Goal: Task Accomplishment & Management: Use online tool/utility

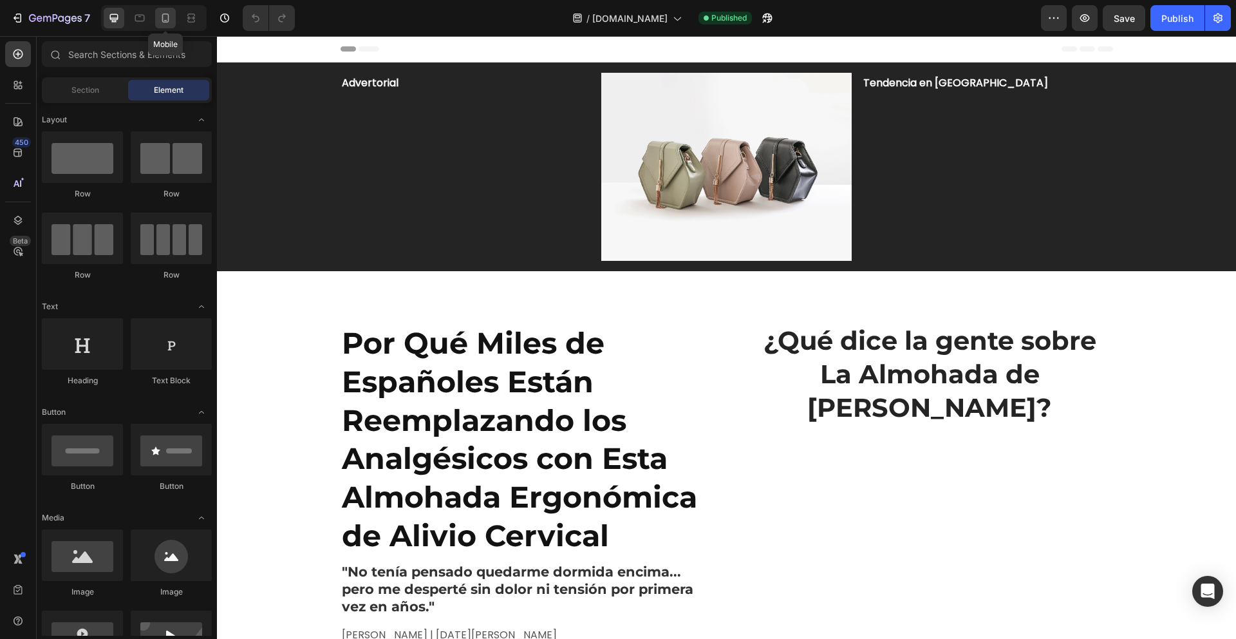
click at [167, 14] on icon at bounding box center [165, 18] width 7 height 9
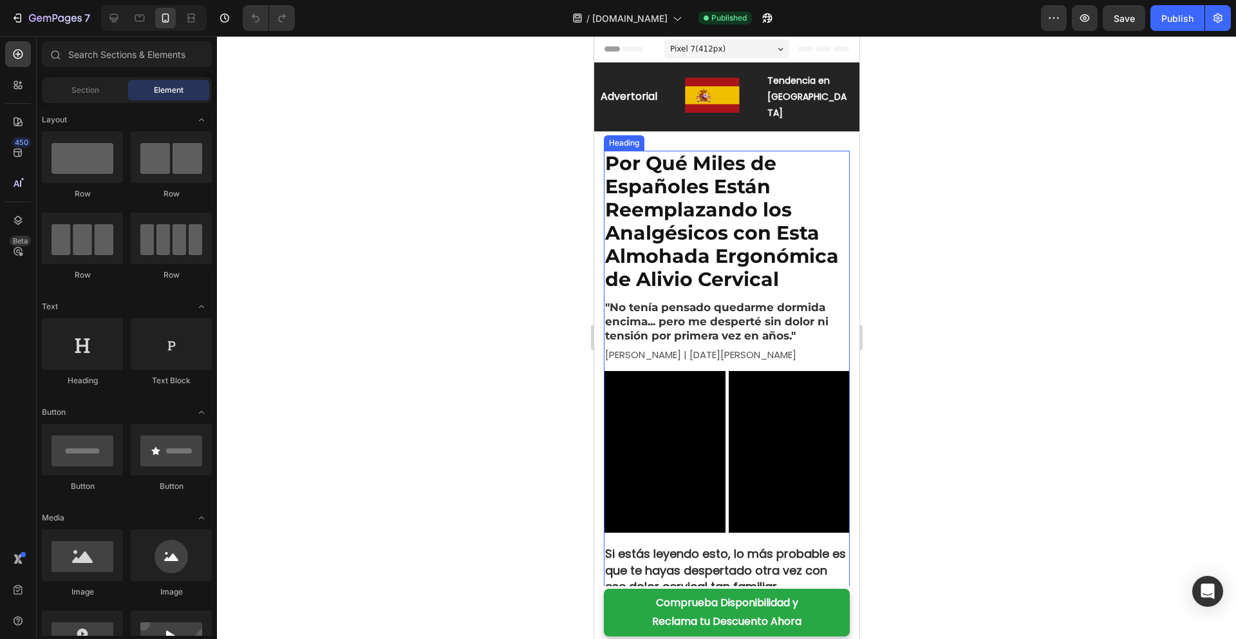
click at [688, 185] on h2 "Por Qué Miles de Españoles Están Reemplazando los Analgésicos con Esta Almohada…" at bounding box center [726, 222] width 246 height 142
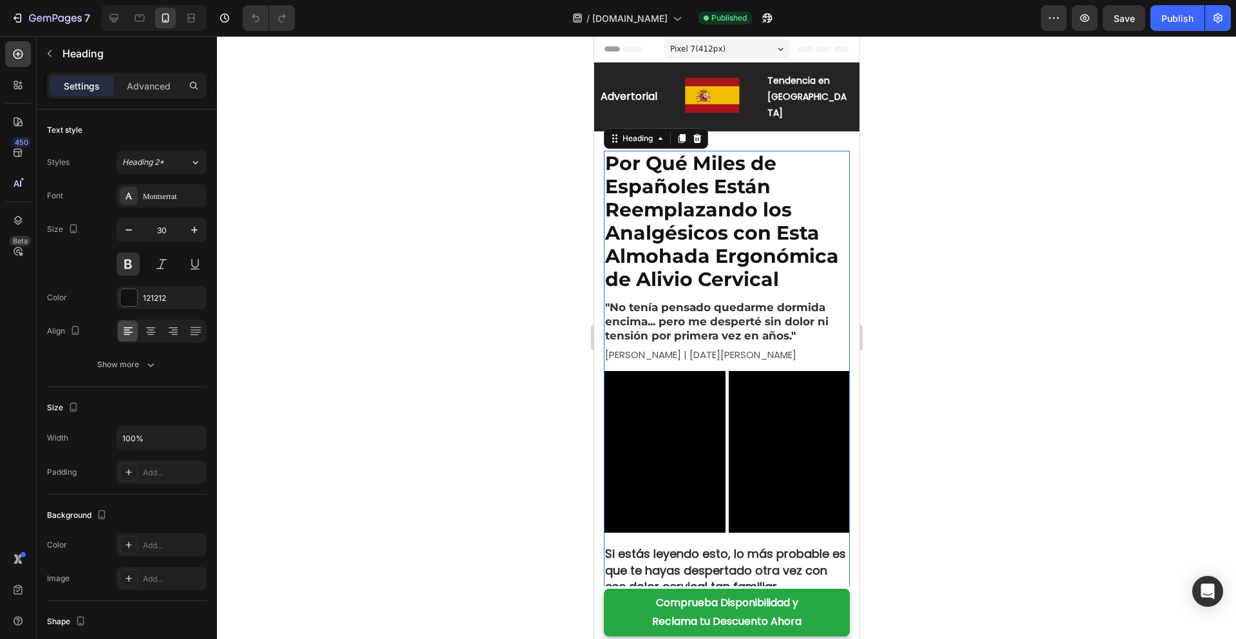
click at [705, 187] on h2 "Por Qué Miles de Españoles Están Reemplazando los Analgésicos con Esta Almohada…" at bounding box center [726, 222] width 246 height 142
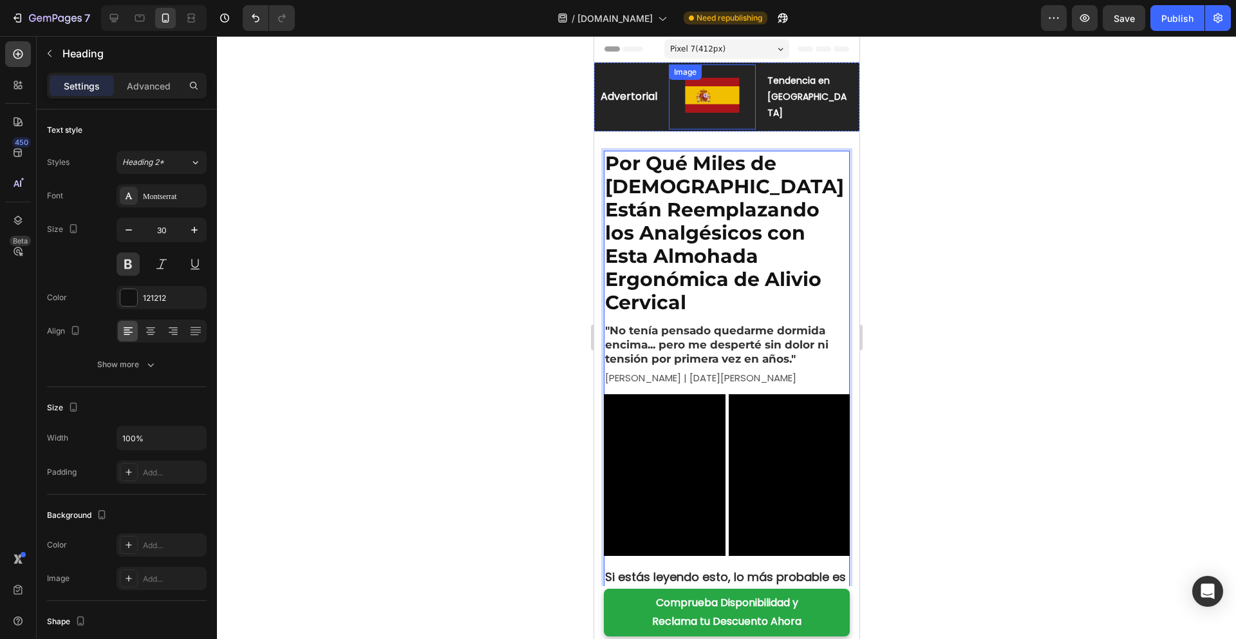
click at [731, 96] on img at bounding box center [711, 96] width 87 height 65
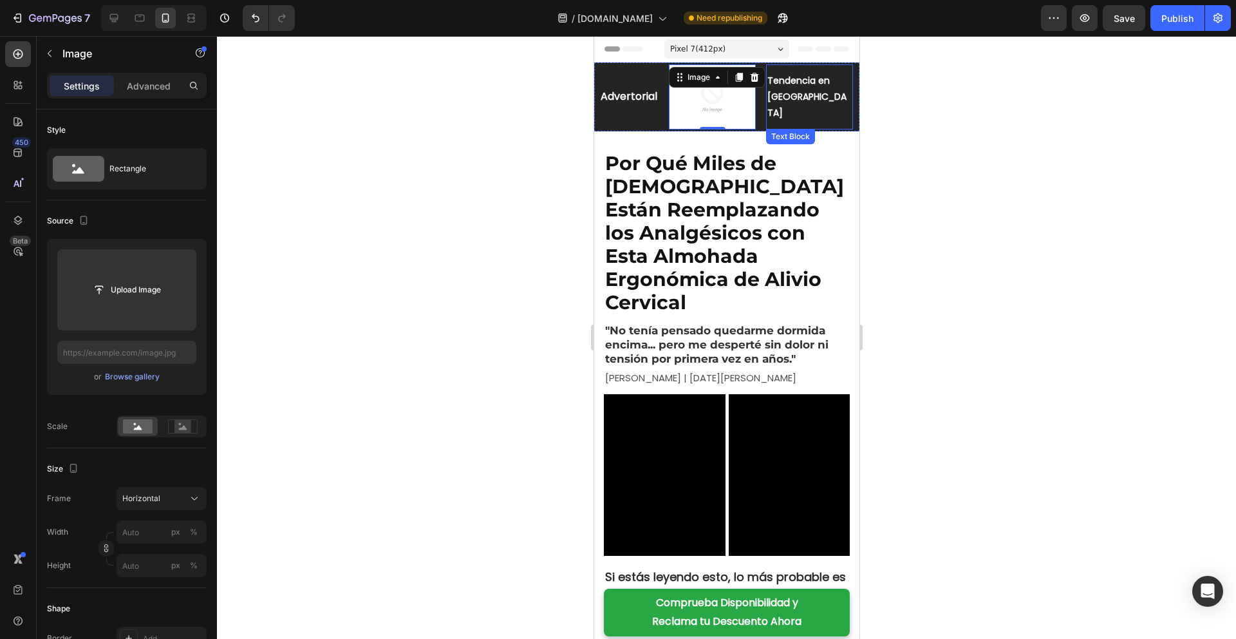
drag, startPoint x: 789, startPoint y: 97, endPoint x: 780, endPoint y: 104, distance: 12.0
click at [789, 97] on strong "Tendencia en [GEOGRAPHIC_DATA]" at bounding box center [806, 96] width 79 height 45
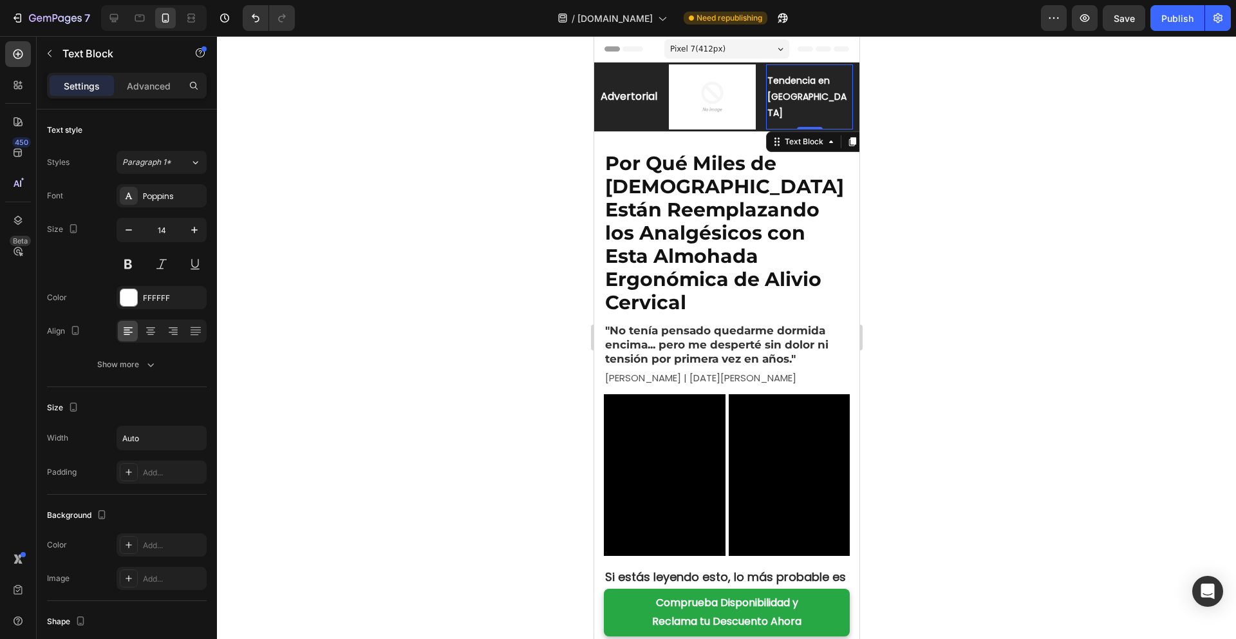
click at [783, 107] on strong "Tendencia en [GEOGRAPHIC_DATA]" at bounding box center [806, 96] width 79 height 45
click at [794, 102] on strong "Tendencia en [GEOGRAPHIC_DATA]" at bounding box center [806, 96] width 79 height 45
click at [708, 94] on img at bounding box center [711, 96] width 87 height 65
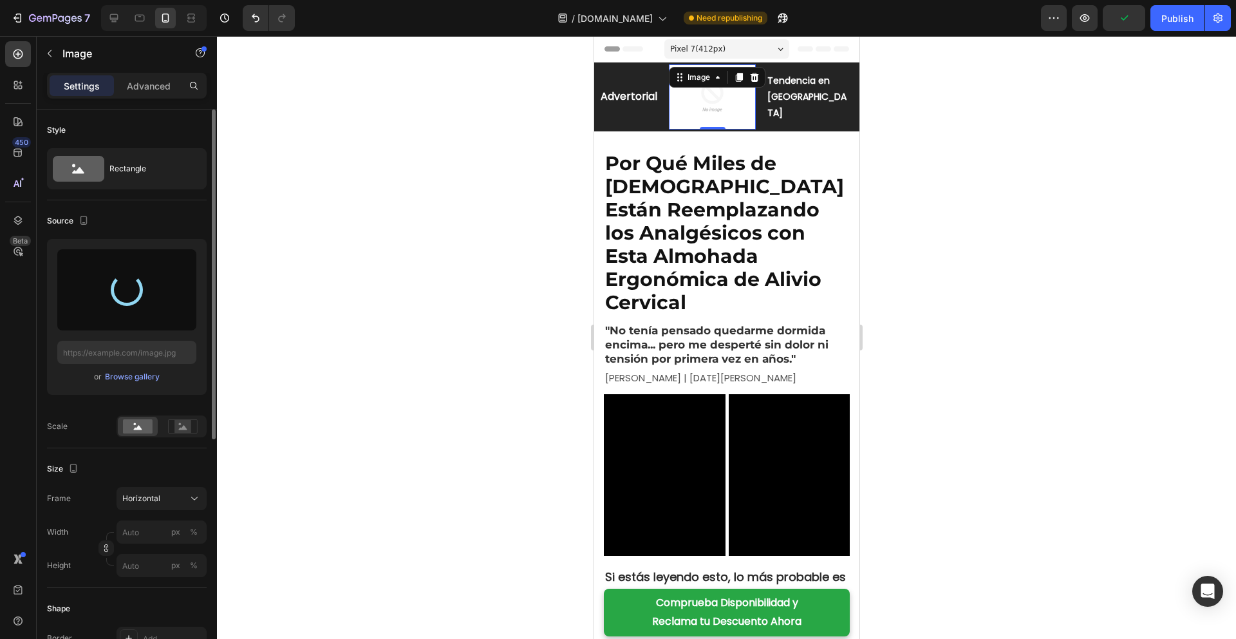
type input "[URL][DOMAIN_NAME]"
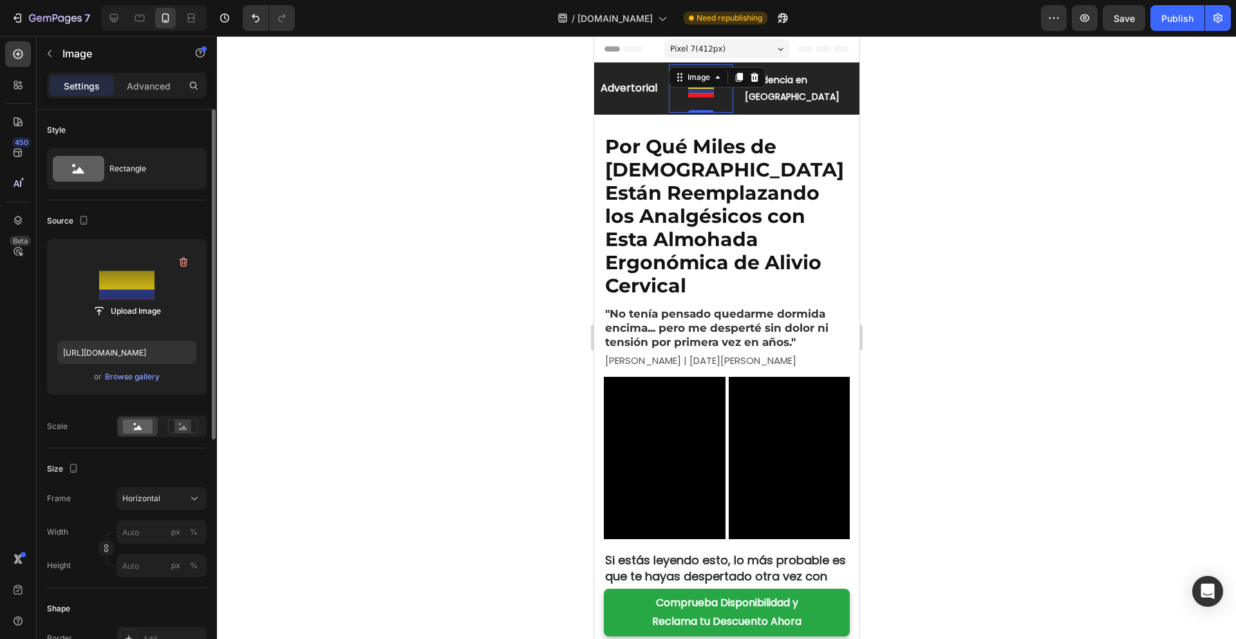
click at [435, 211] on div at bounding box center [726, 337] width 1019 height 603
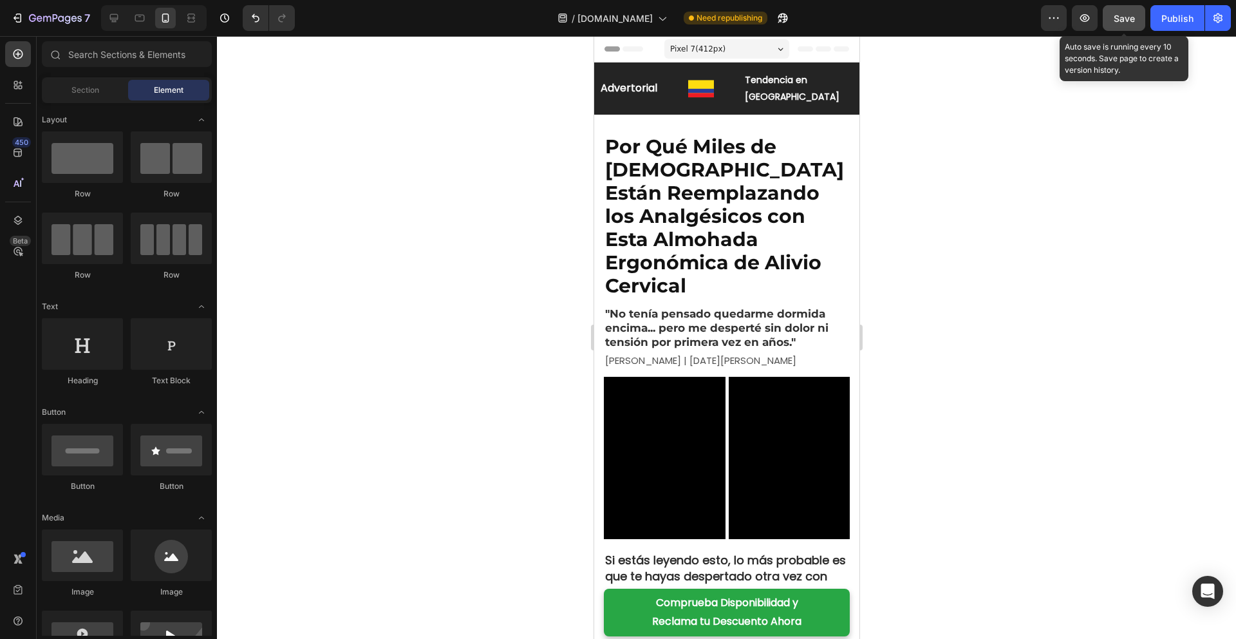
click at [1128, 19] on span "Save" at bounding box center [1124, 18] width 21 height 11
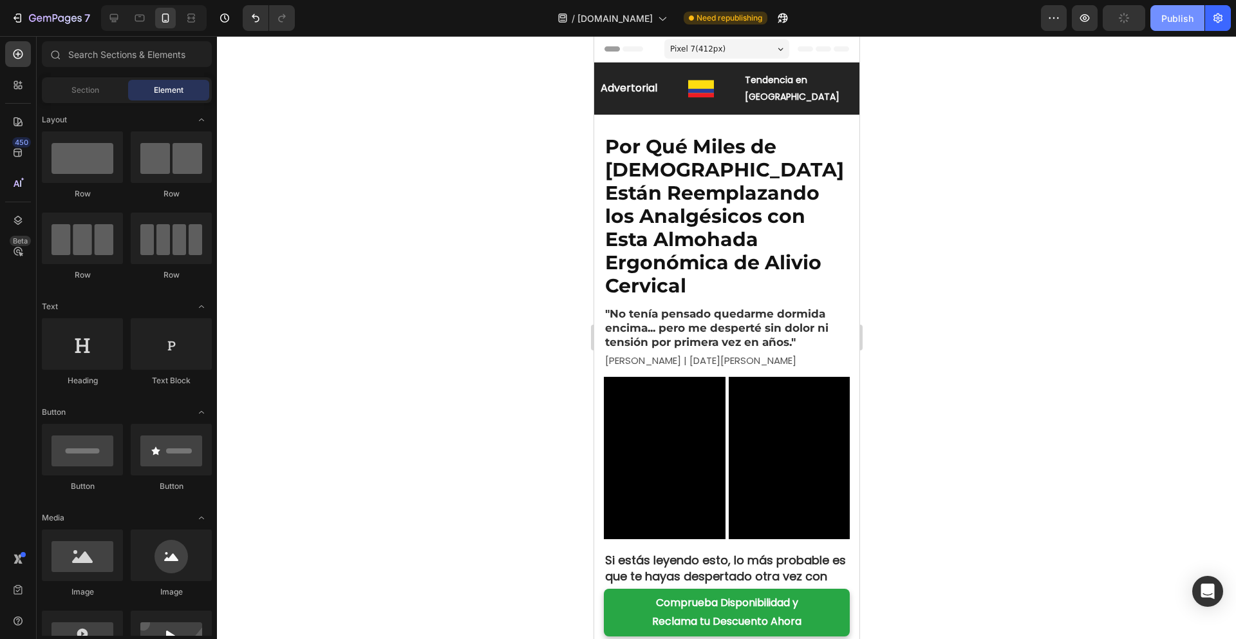
click at [1174, 19] on div "Publish" at bounding box center [1177, 19] width 32 height 14
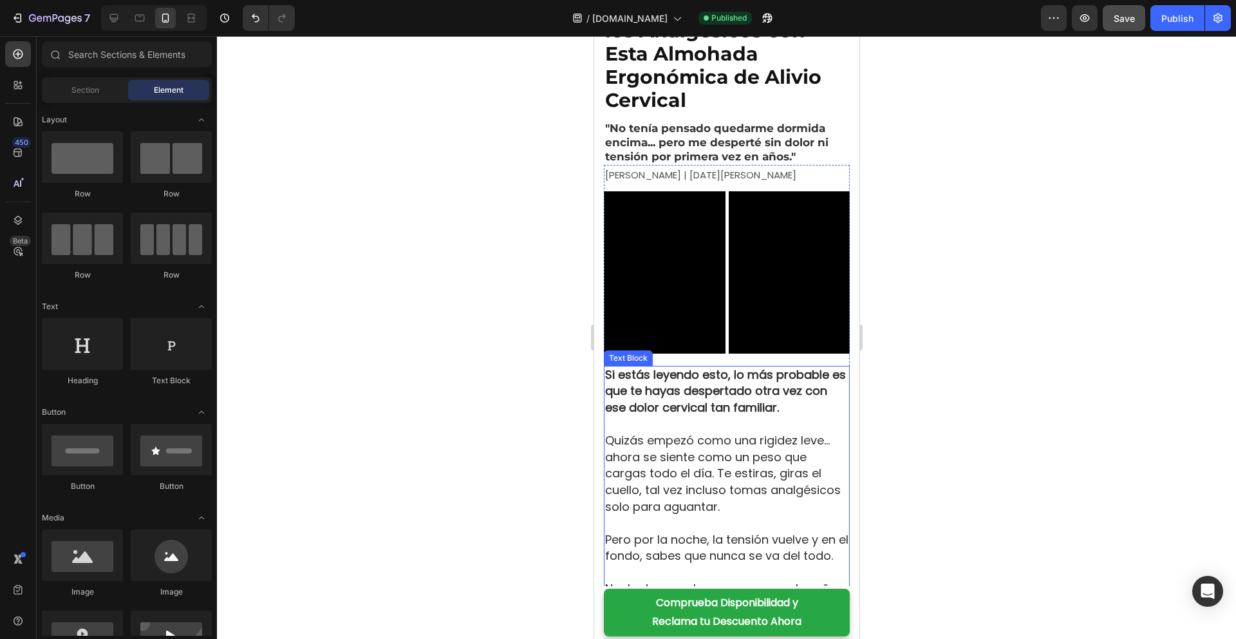
scroll to position [270, 0]
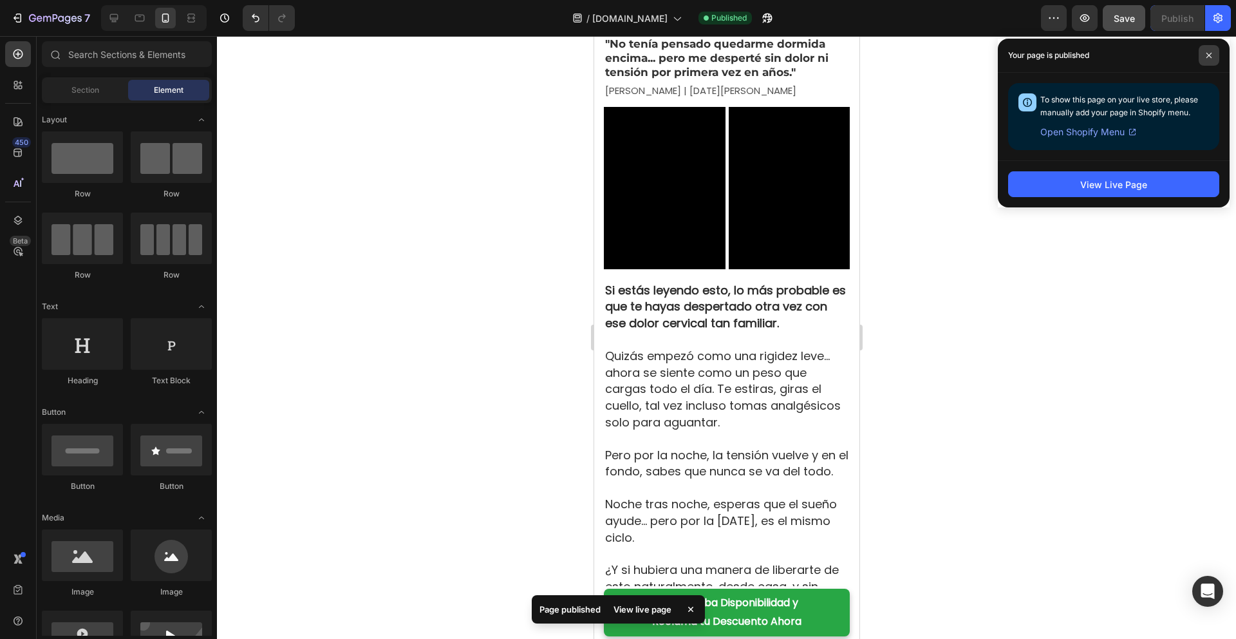
click at [1212, 55] on span at bounding box center [1209, 55] width 21 height 21
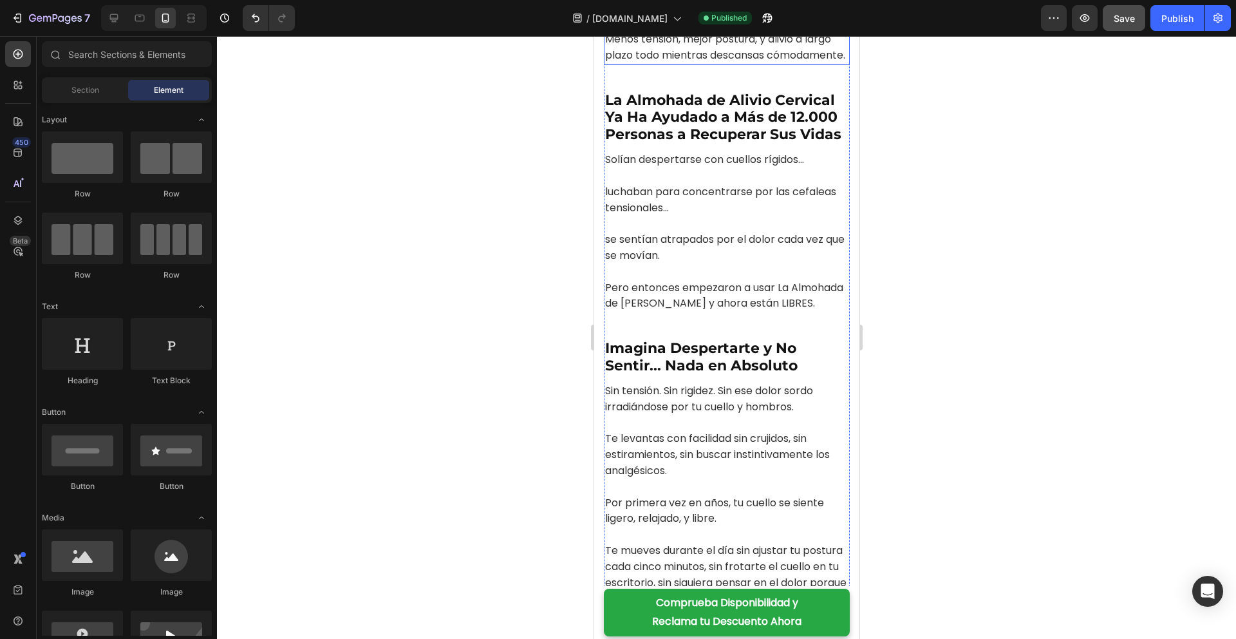
scroll to position [4389, 0]
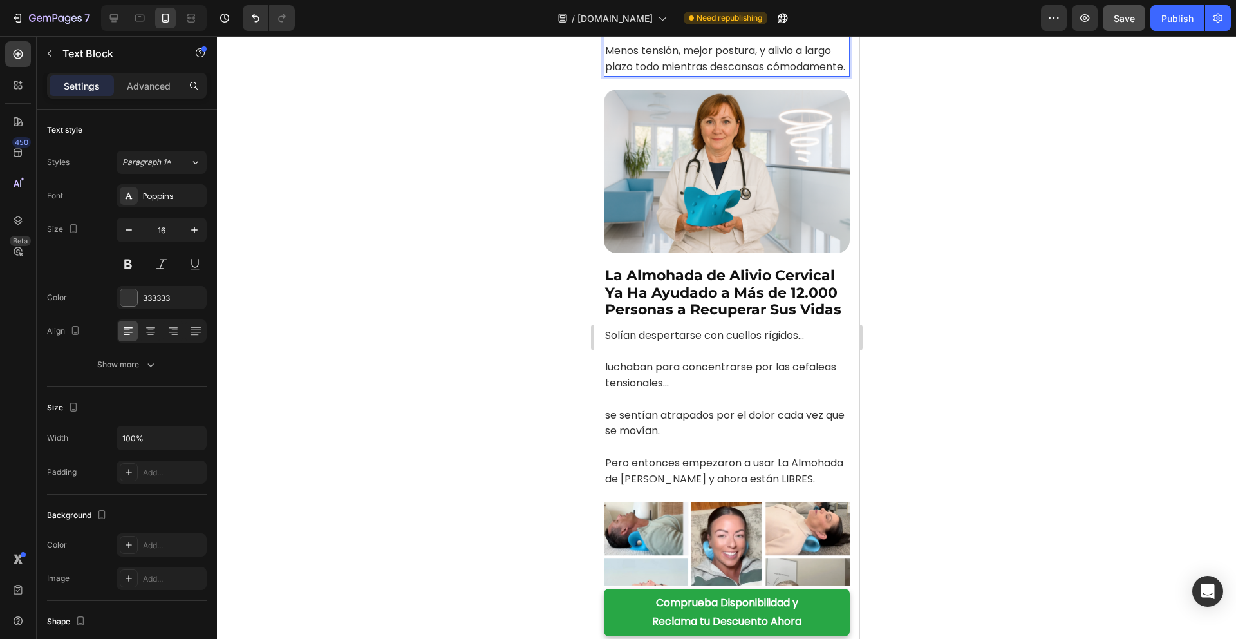
click at [1120, 13] on span "Save" at bounding box center [1124, 18] width 21 height 11
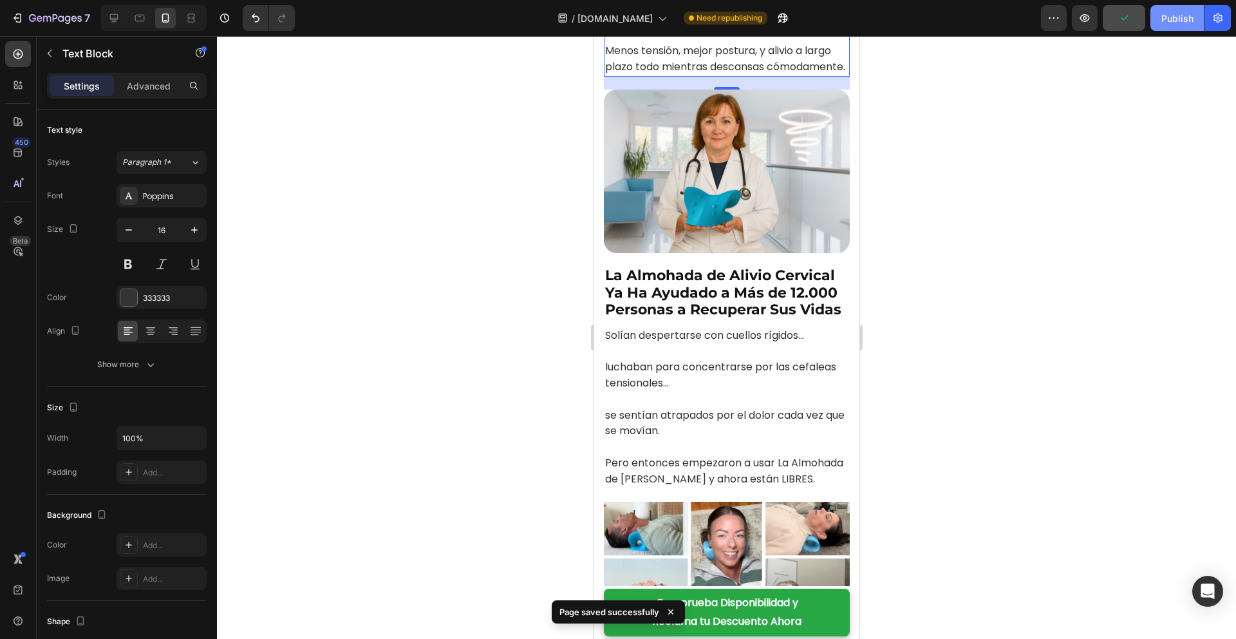
click at [1174, 24] on div "Publish" at bounding box center [1177, 19] width 32 height 14
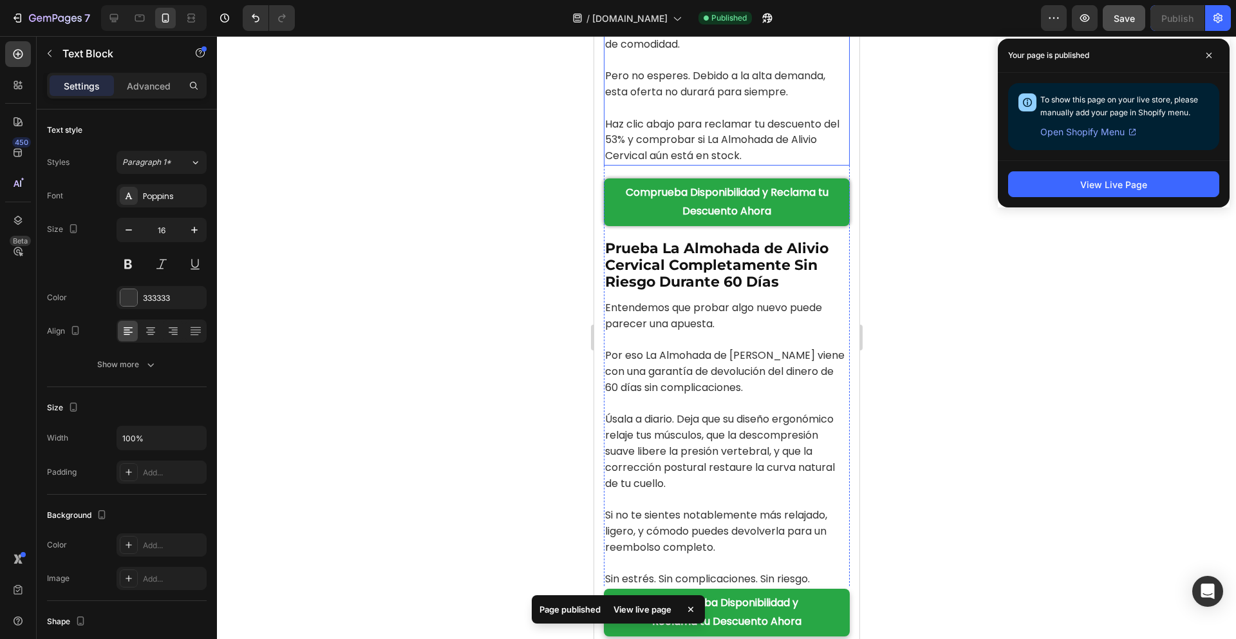
scroll to position [6018, 0]
click at [1216, 57] on span at bounding box center [1209, 55] width 21 height 21
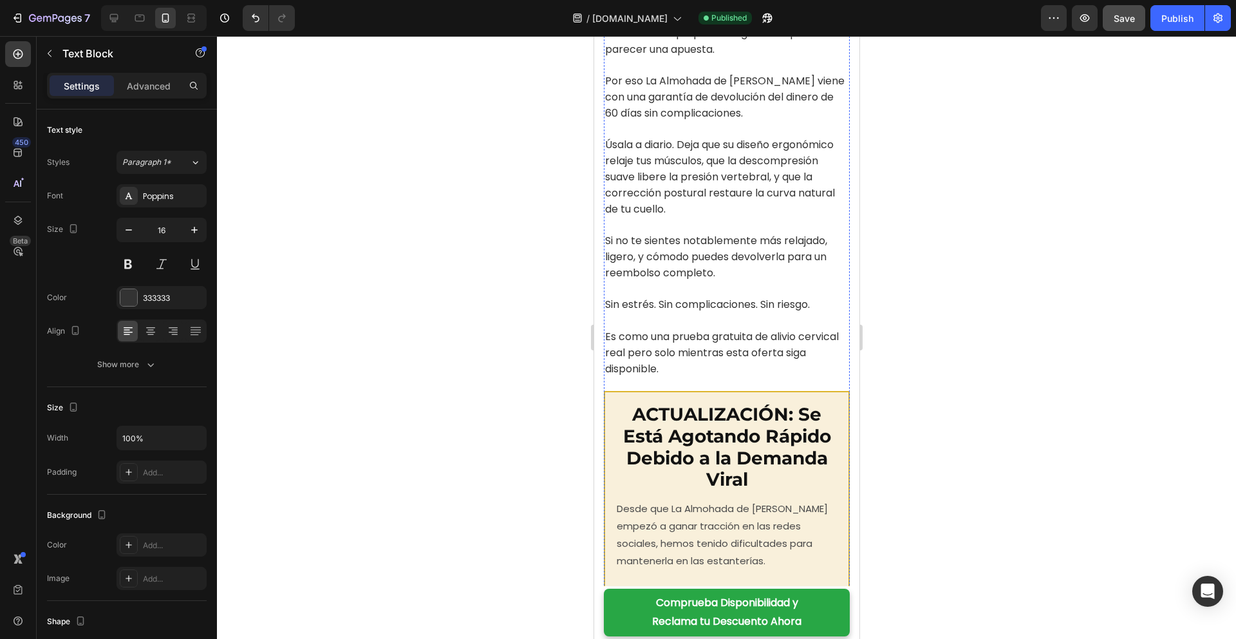
scroll to position [6300, 0]
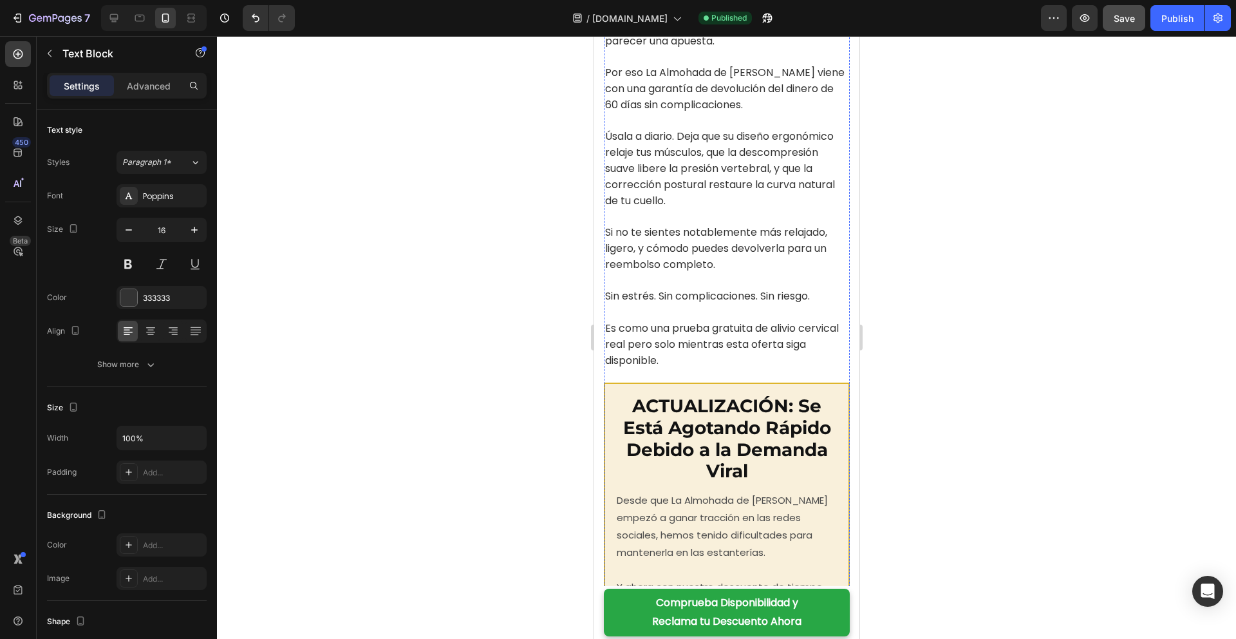
click at [920, 356] on div at bounding box center [726, 337] width 1019 height 603
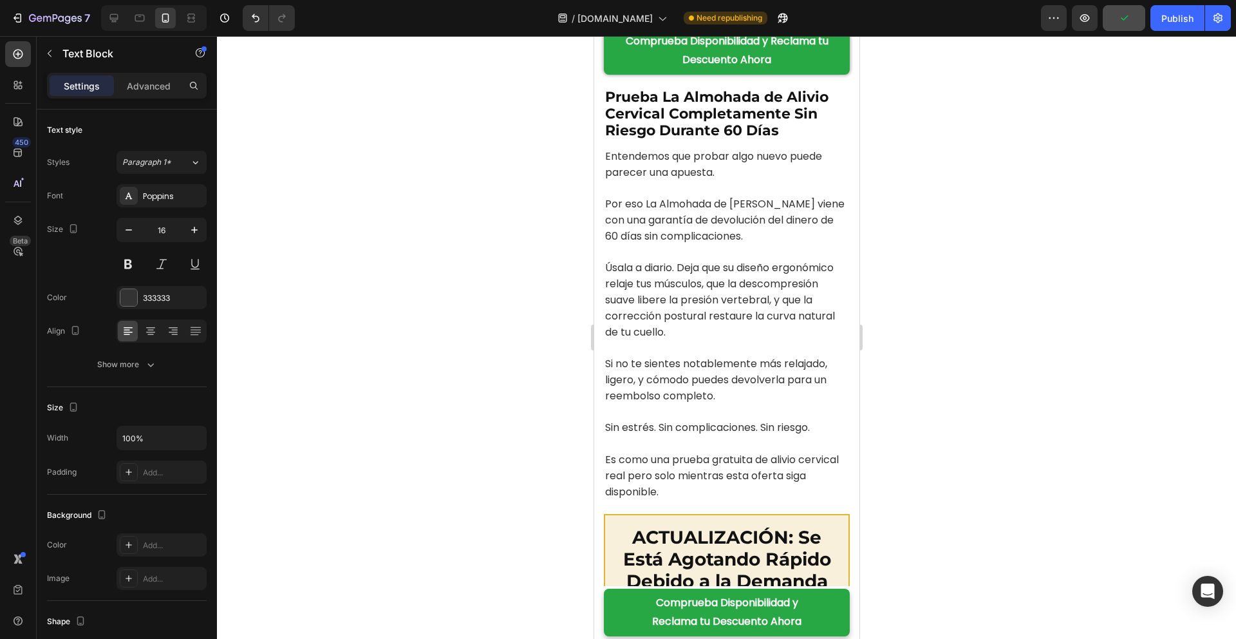
scroll to position [6214, 0]
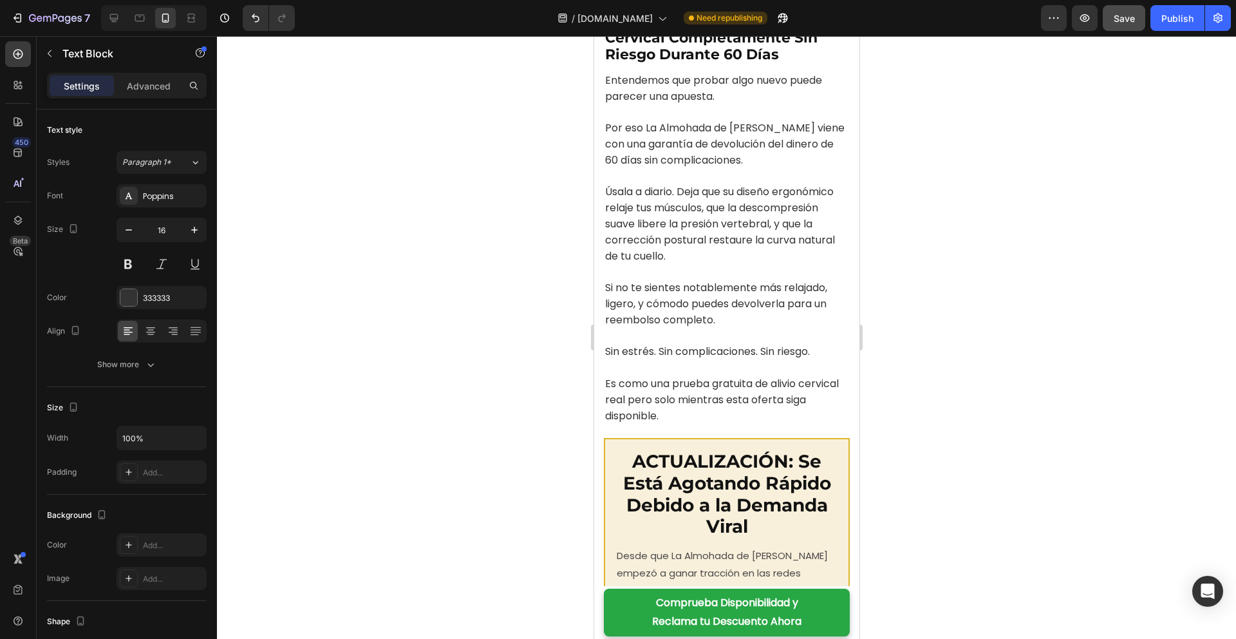
scroll to position [6460, 0]
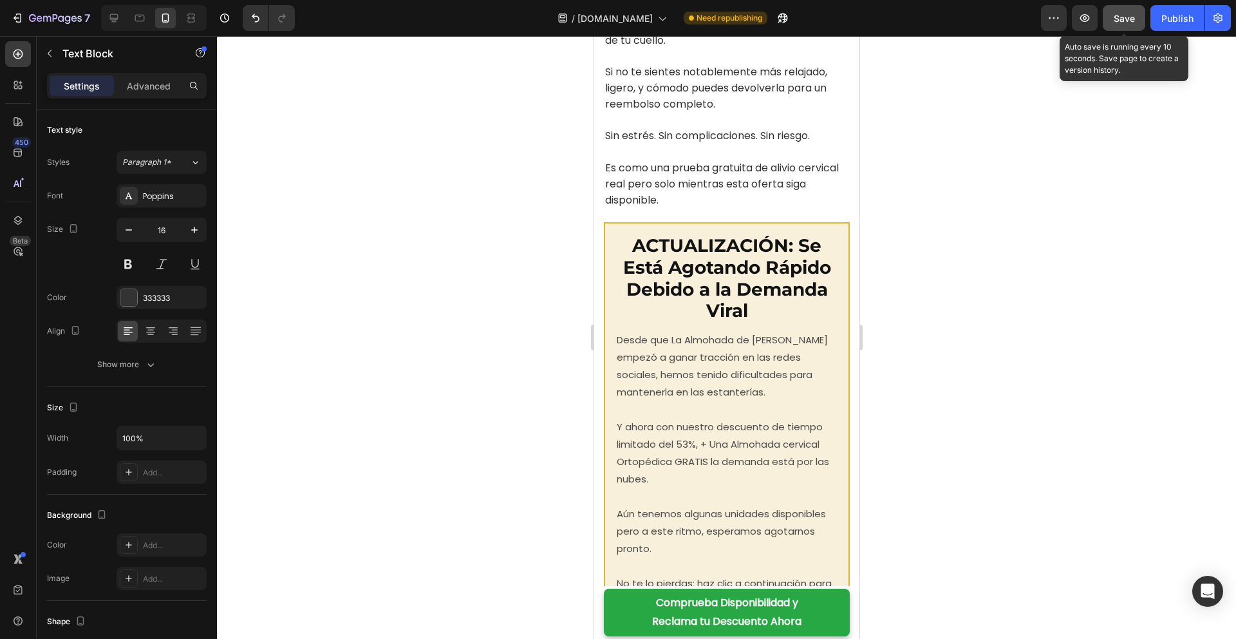
click at [1127, 26] on button "Save" at bounding box center [1124, 18] width 42 height 26
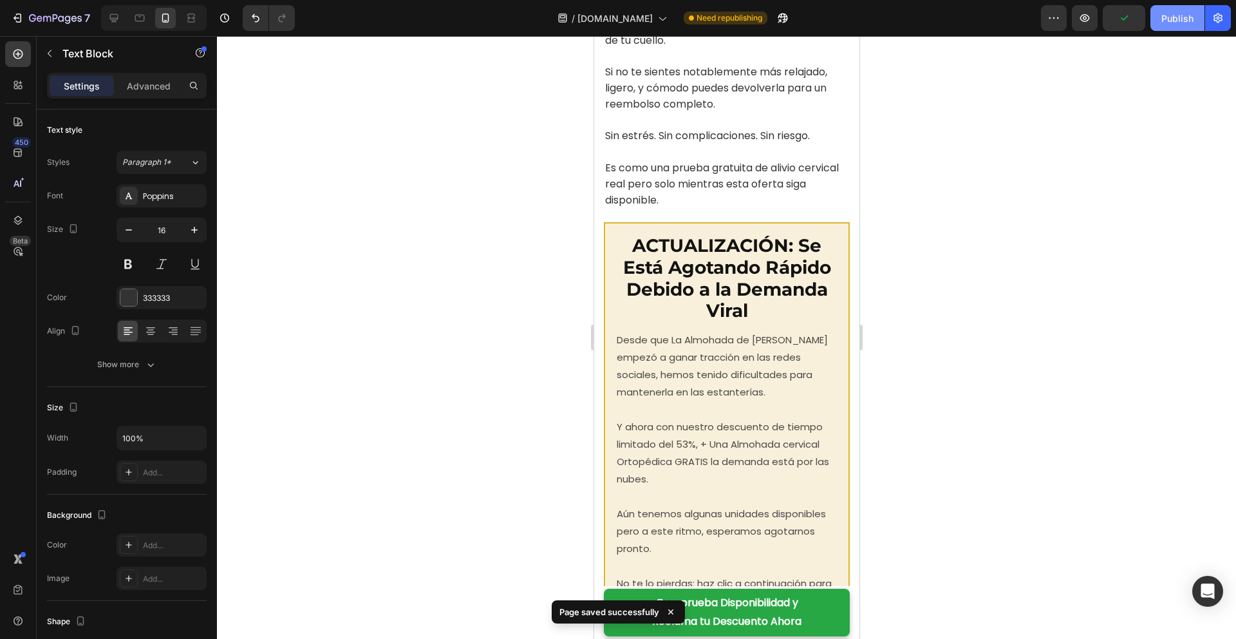
click at [1170, 21] on div "Publish" at bounding box center [1177, 19] width 32 height 14
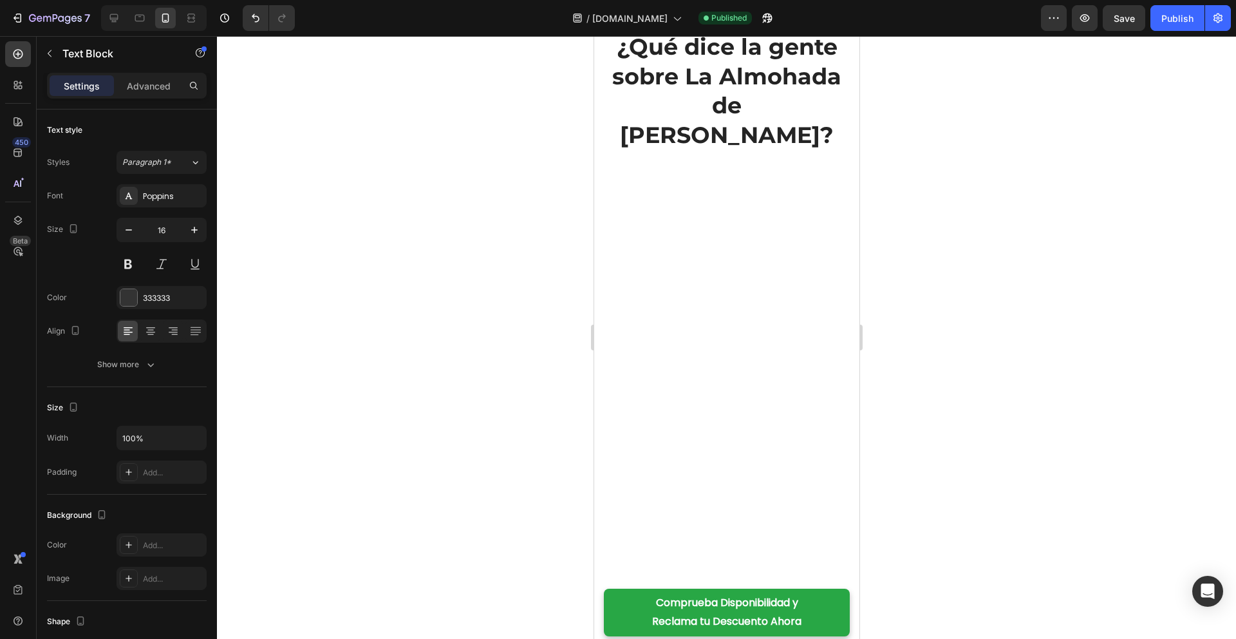
scroll to position [7193, 0]
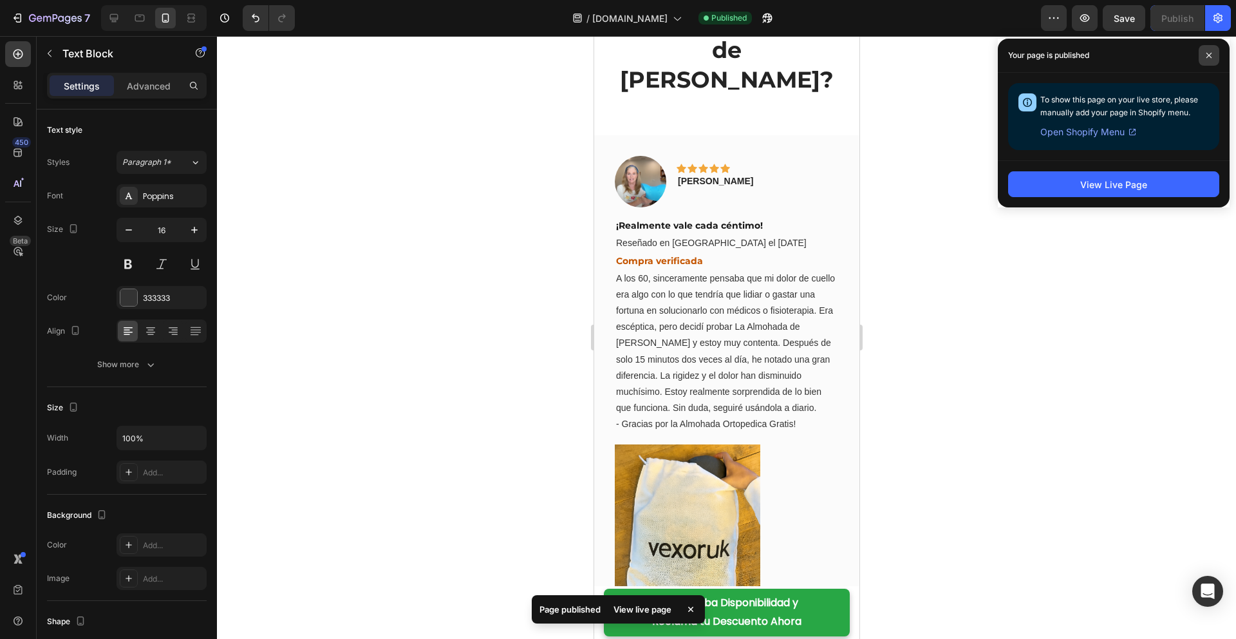
click at [1214, 55] on span at bounding box center [1209, 55] width 21 height 21
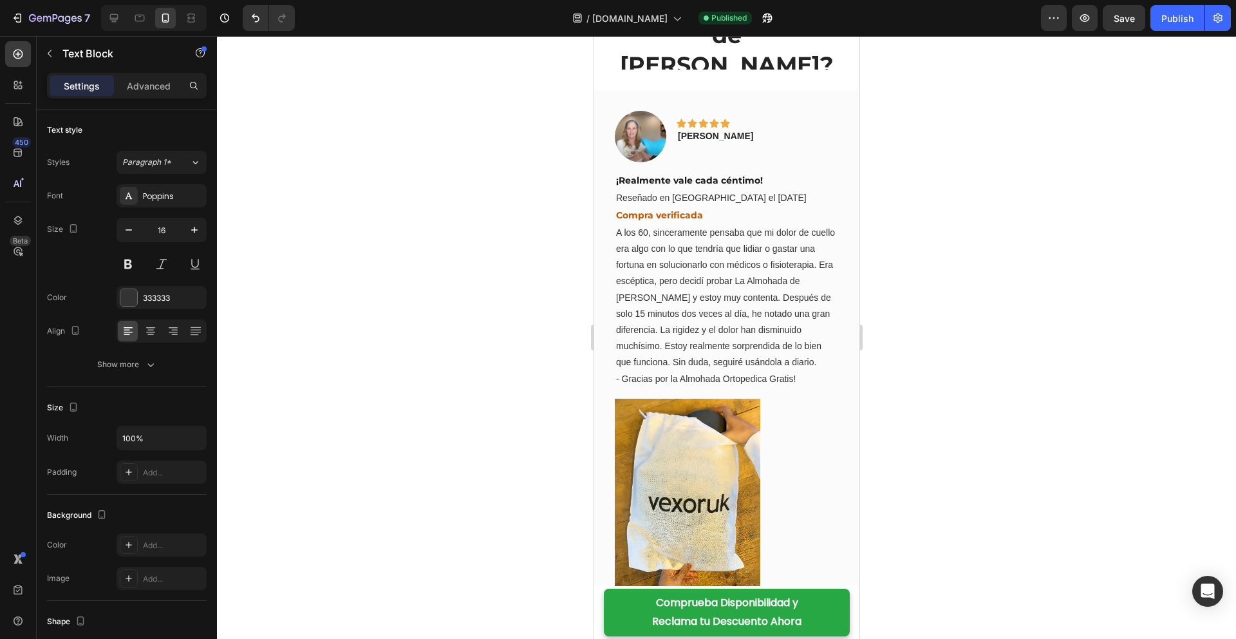
scroll to position [7258, 0]
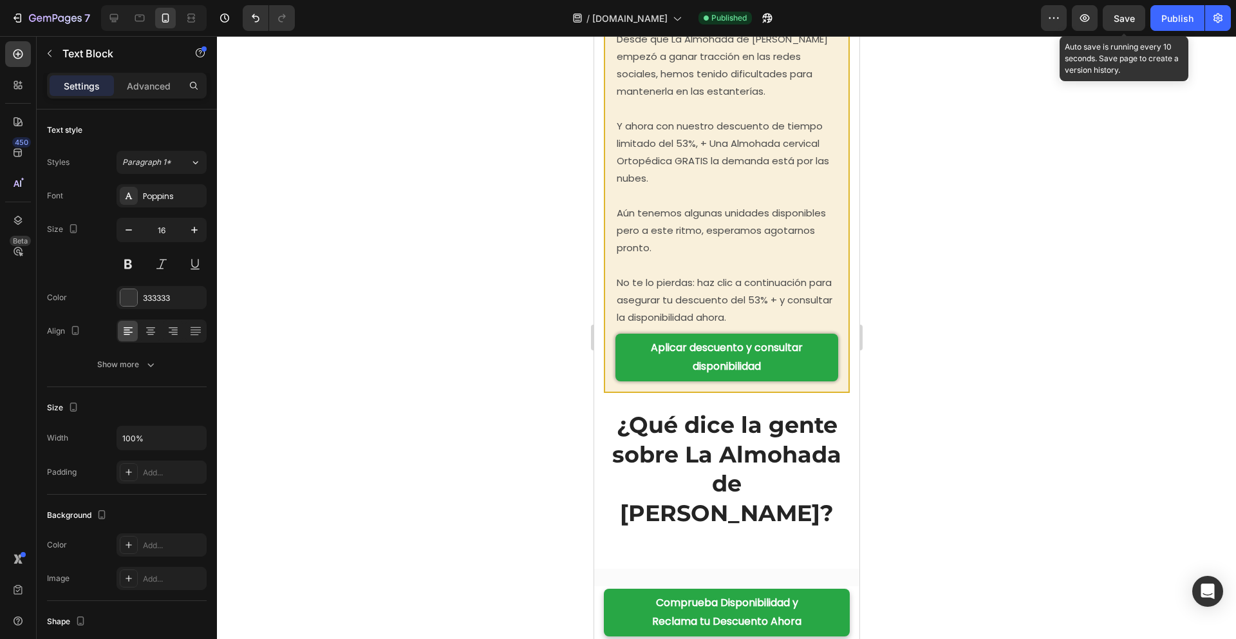
click at [1127, 23] on span "Save" at bounding box center [1124, 18] width 21 height 11
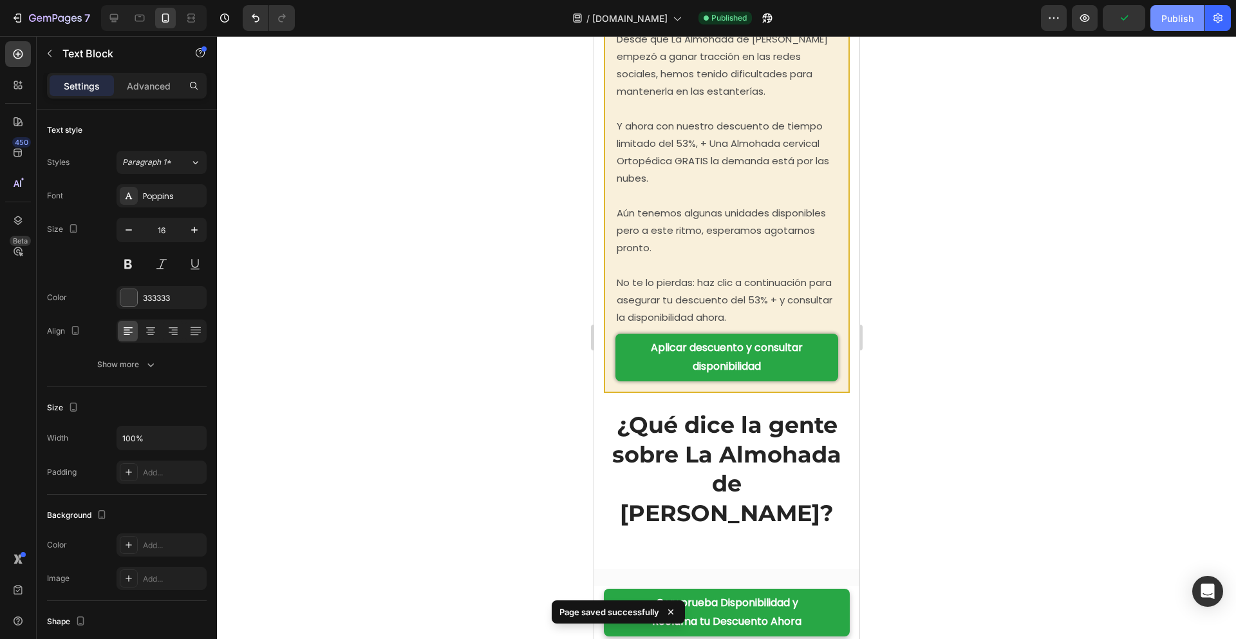
click at [1172, 24] on div "Publish" at bounding box center [1177, 19] width 32 height 14
click at [1007, 241] on div at bounding box center [726, 337] width 1019 height 603
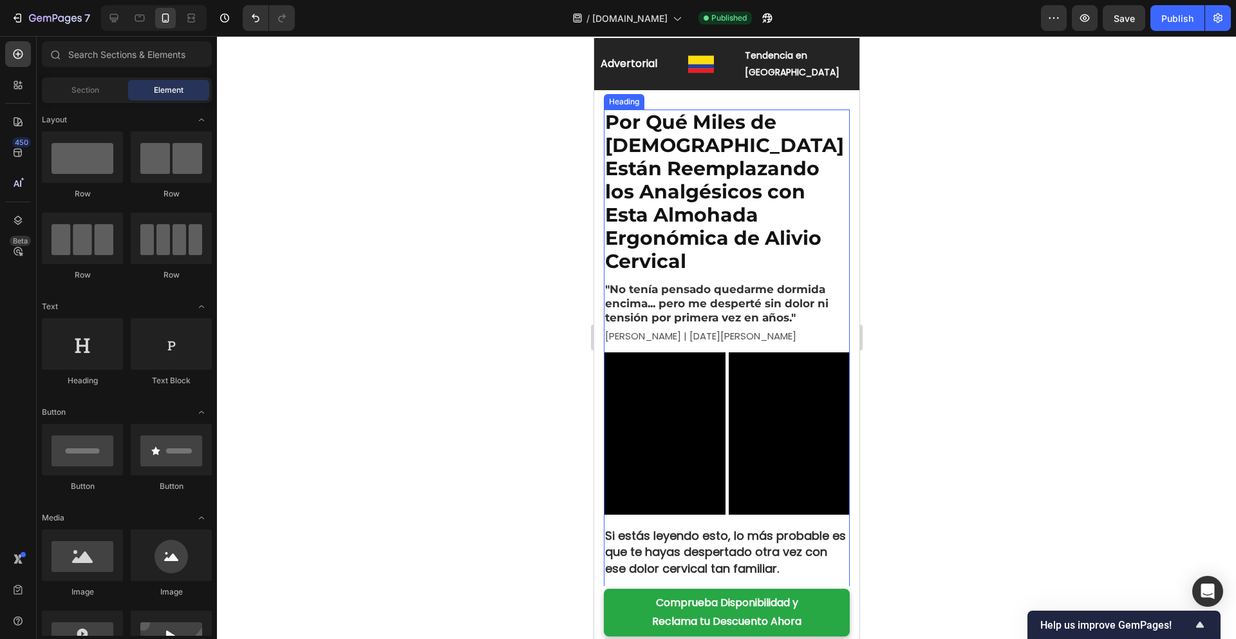
scroll to position [26, 0]
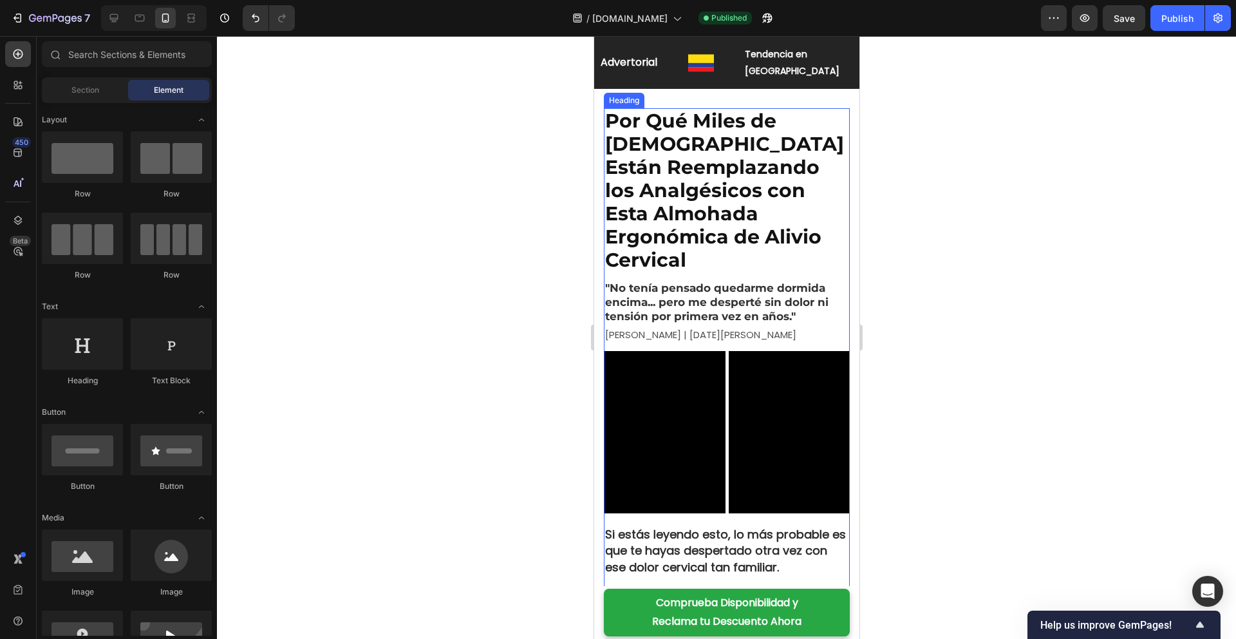
click at [670, 188] on h2 "Por Qué Miles de [DEMOGRAPHIC_DATA] Están Reemplazando los Analgésicos con Esta…" at bounding box center [726, 190] width 246 height 165
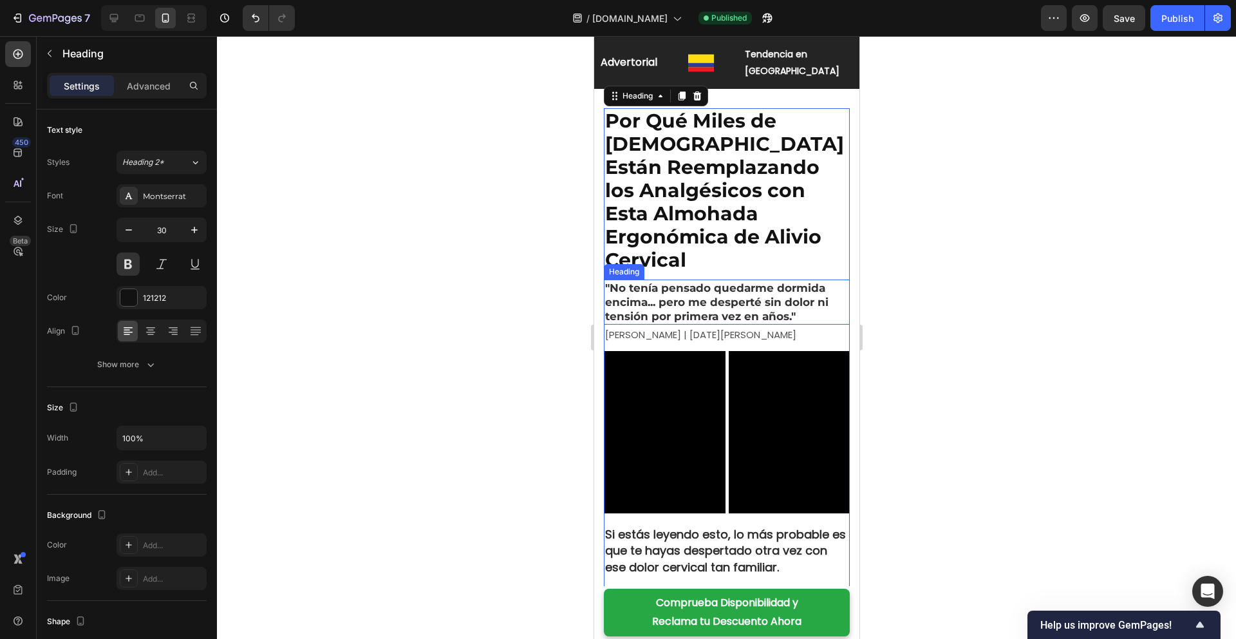
click at [695, 279] on h2 ""No tenía pensado quedarme dormida encima... pero me desperté sin dolor ni tens…" at bounding box center [726, 301] width 246 height 45
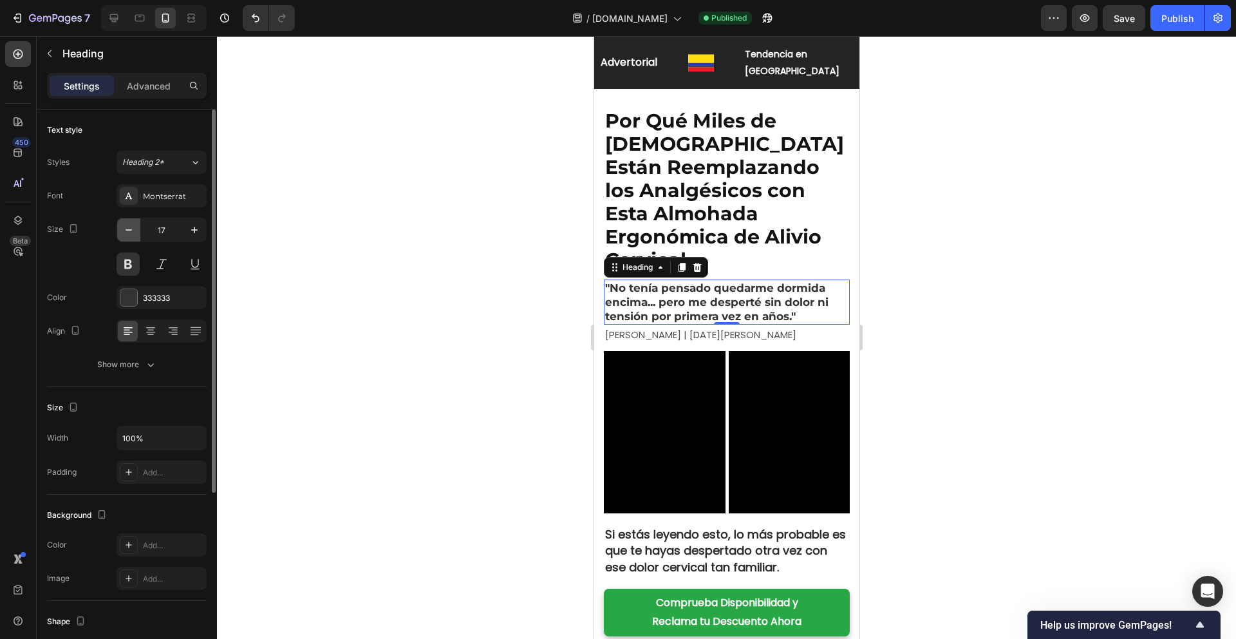
click at [131, 232] on icon "button" at bounding box center [128, 229] width 13 height 13
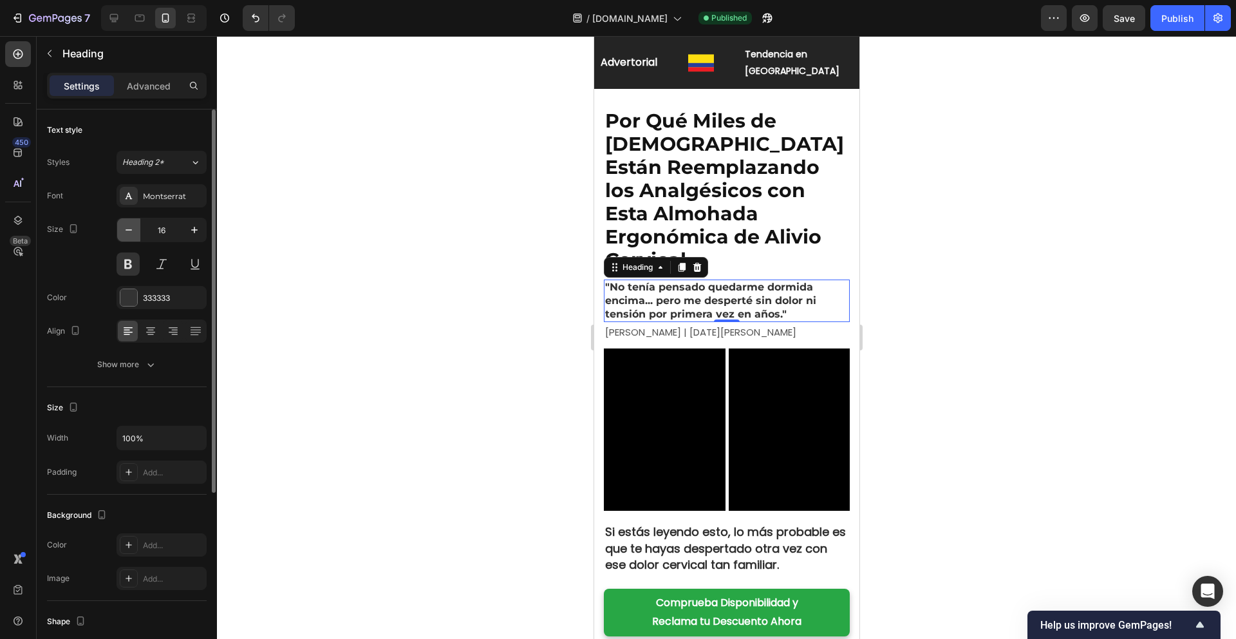
click at [131, 232] on icon "button" at bounding box center [128, 229] width 13 height 13
type input "15"
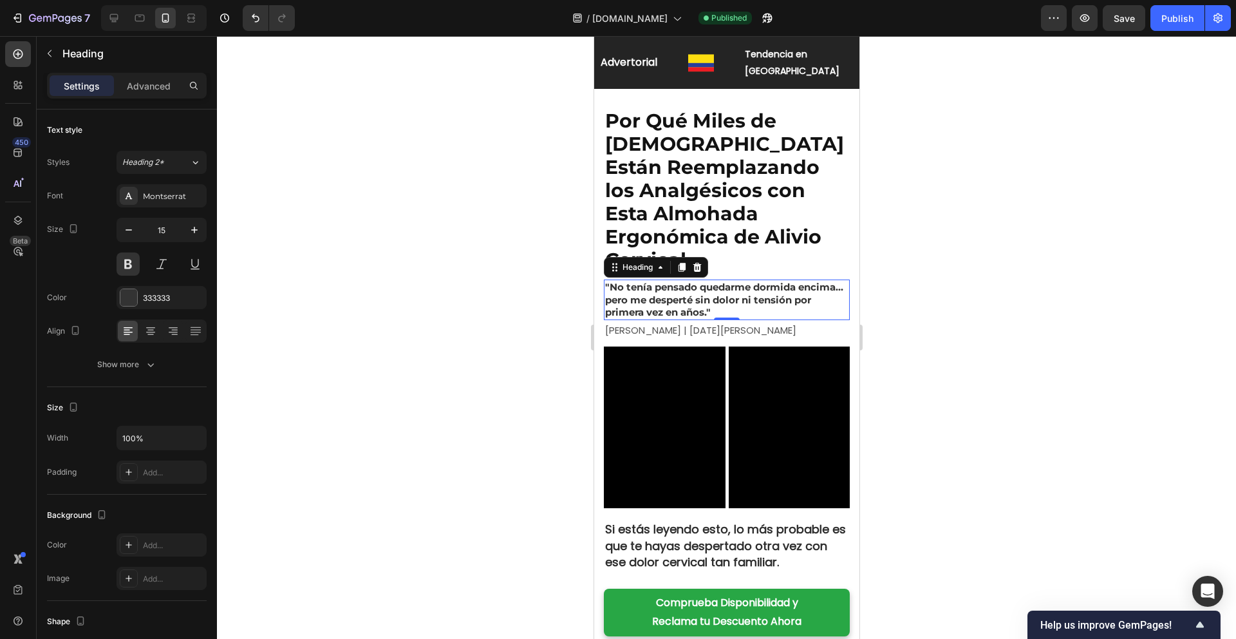
click at [685, 175] on h2 "Por Qué Miles de [DEMOGRAPHIC_DATA] Están Reemplazando los Analgésicos con Esta…" at bounding box center [726, 190] width 246 height 165
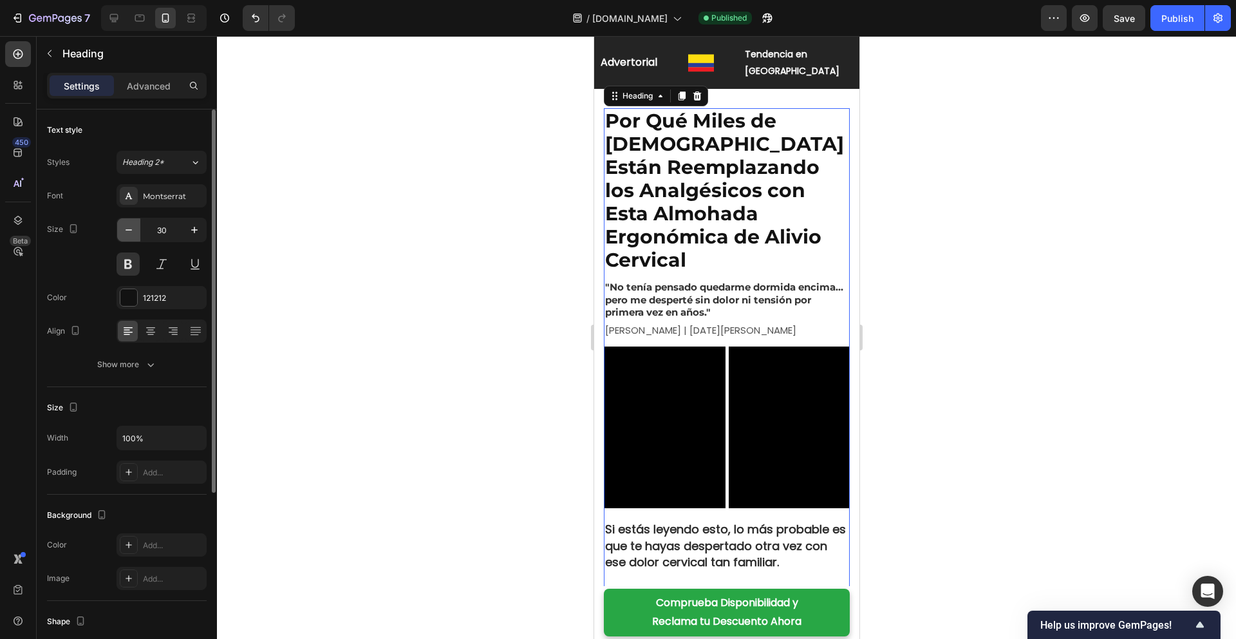
click at [129, 233] on icon "button" at bounding box center [128, 229] width 13 height 13
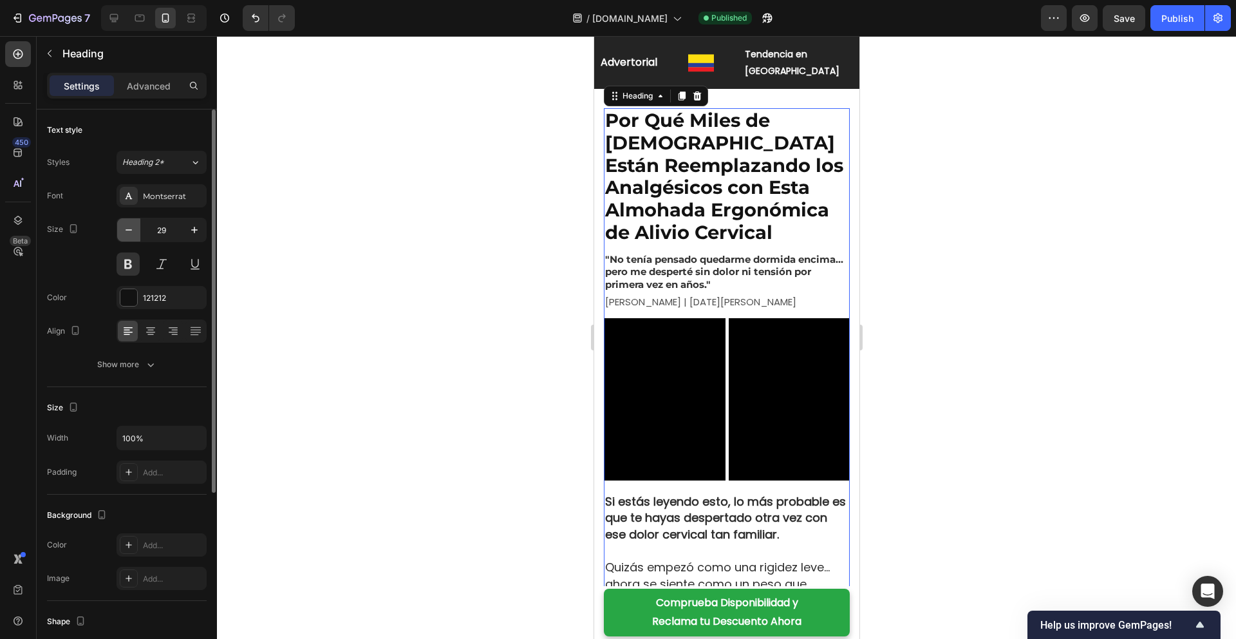
click at [129, 233] on icon "button" at bounding box center [128, 229] width 13 height 13
type input "28"
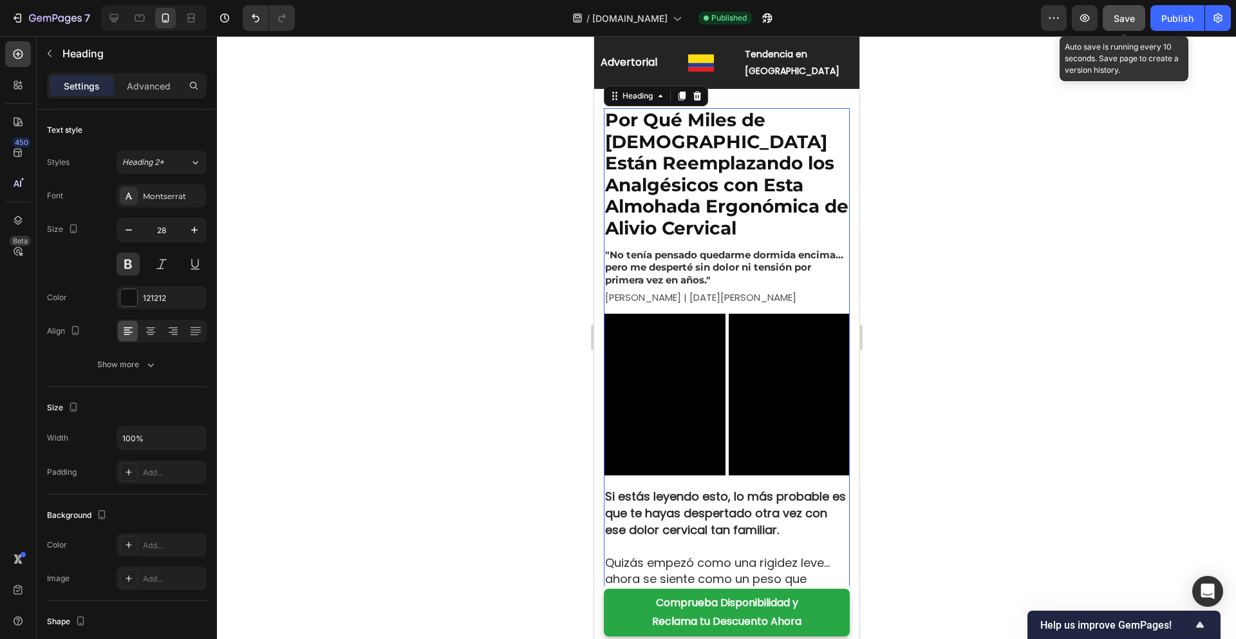
click at [1127, 19] on span "Save" at bounding box center [1124, 18] width 21 height 11
click at [951, 196] on div at bounding box center [726, 337] width 1019 height 603
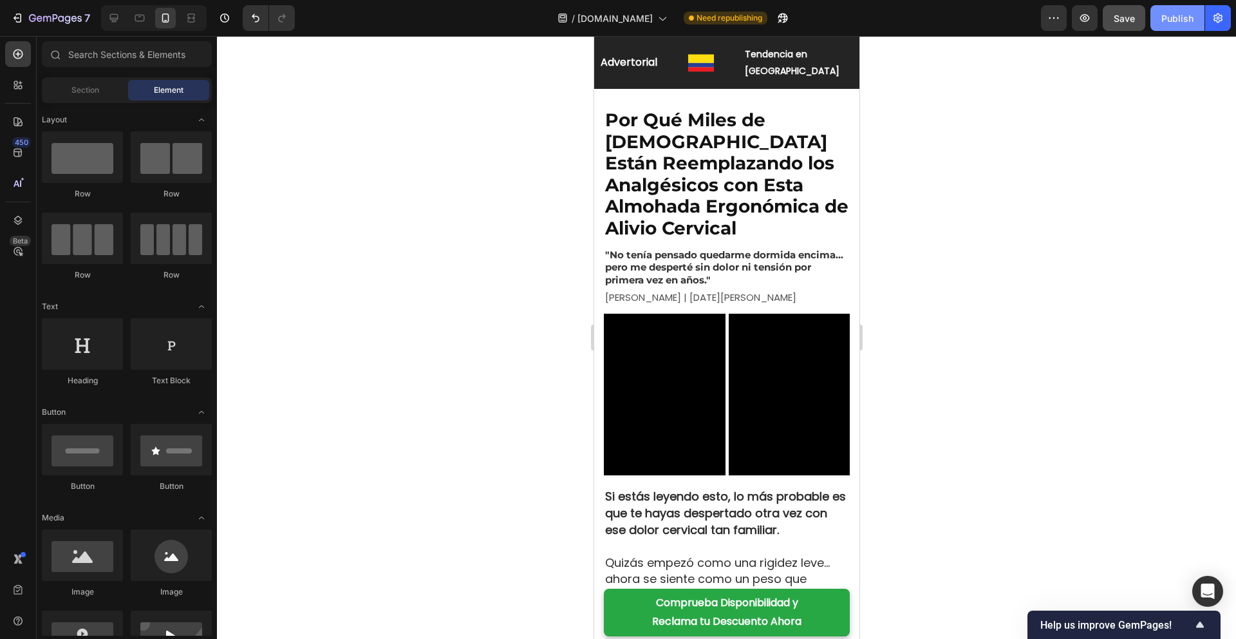
click at [1174, 22] on div "Publish" at bounding box center [1177, 19] width 32 height 14
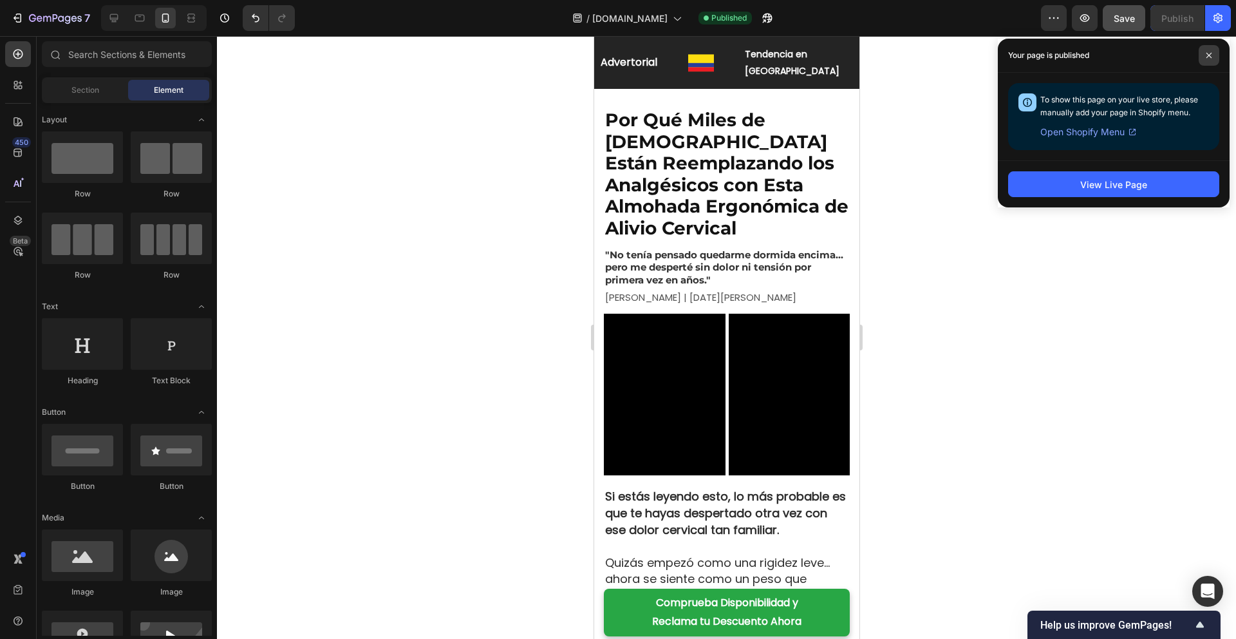
click at [1209, 51] on span at bounding box center [1209, 55] width 21 height 21
